Goal: Task Accomplishment & Management: Use online tool/utility

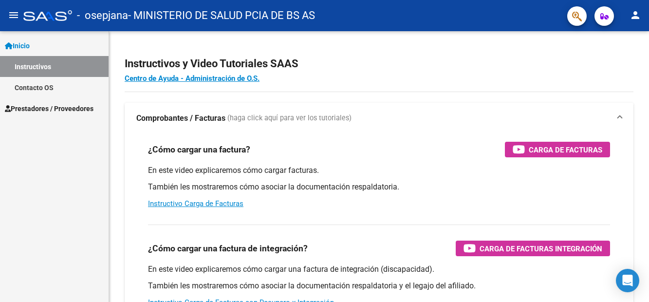
click at [25, 105] on span "Prestadores / Proveedores" at bounding box center [49, 108] width 89 height 11
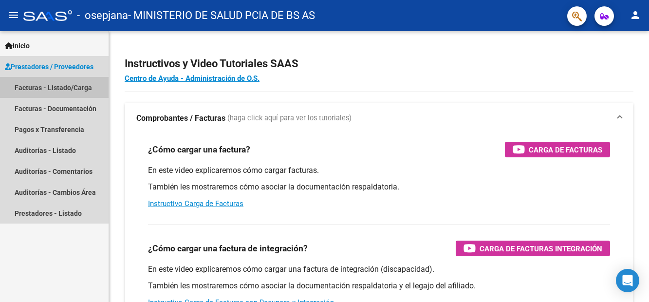
click at [70, 81] on link "Facturas - Listado/Carga" at bounding box center [54, 87] width 109 height 21
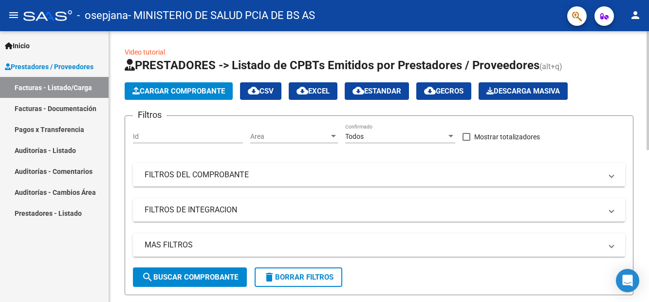
click at [237, 173] on mat-panel-title "FILTROS DEL COMPROBANTE" at bounding box center [373, 174] width 457 height 11
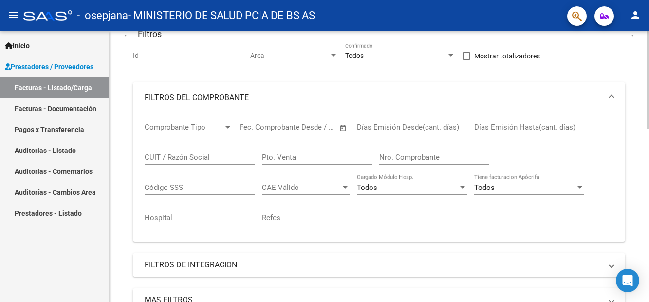
scroll to position [146, 0]
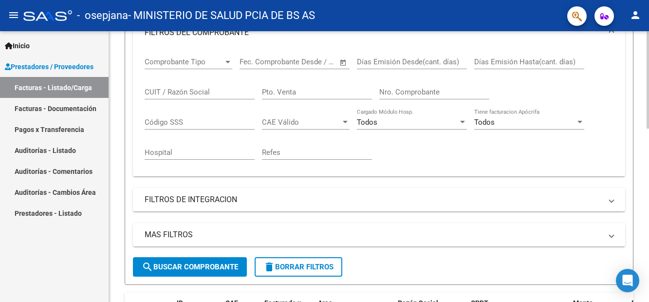
click at [404, 84] on div "Nro. Comprobante" at bounding box center [434, 88] width 110 height 21
type input "3268"
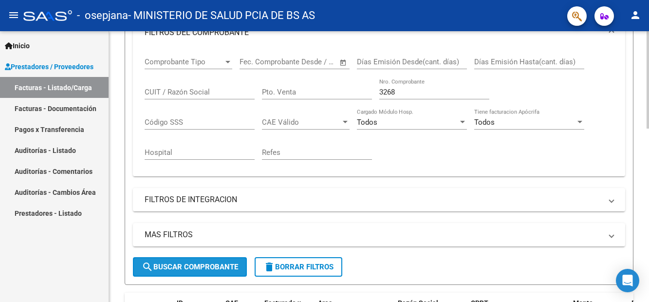
click at [210, 268] on span "search Buscar Comprobante" at bounding box center [190, 266] width 96 height 9
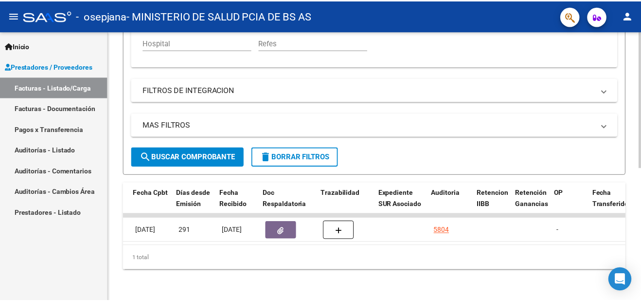
scroll to position [0, 361]
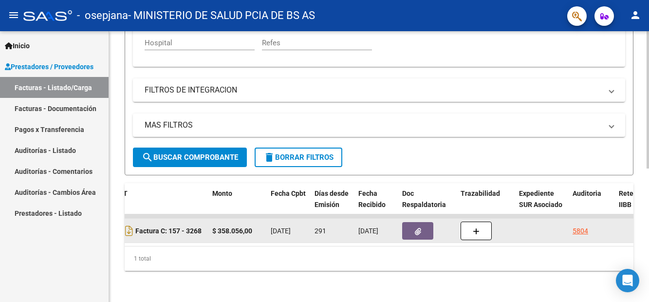
click at [415, 228] on icon "button" at bounding box center [418, 231] width 6 height 7
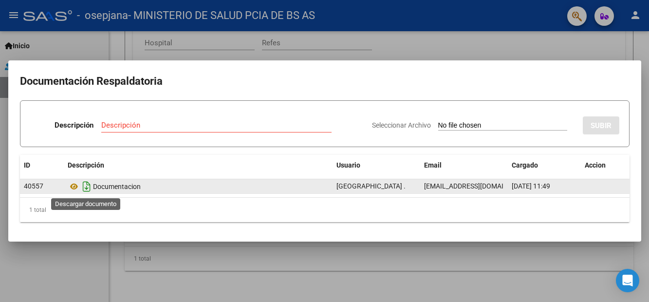
click at [85, 189] on icon "Descargar documento" at bounding box center [86, 187] width 13 height 16
click at [14, 254] on div at bounding box center [324, 151] width 649 height 302
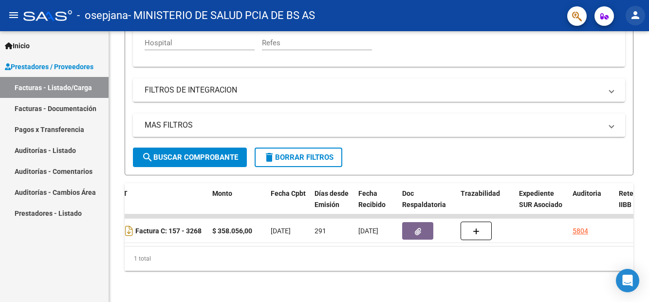
click at [637, 12] on mat-icon "person" at bounding box center [635, 15] width 12 height 12
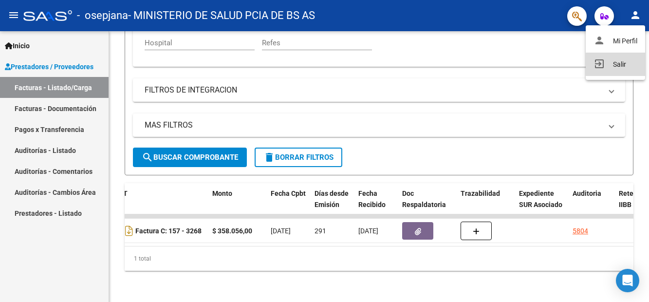
click at [617, 67] on button "exit_to_app Salir" at bounding box center [614, 64] width 59 height 23
